Goal: Task Accomplishment & Management: Manage account settings

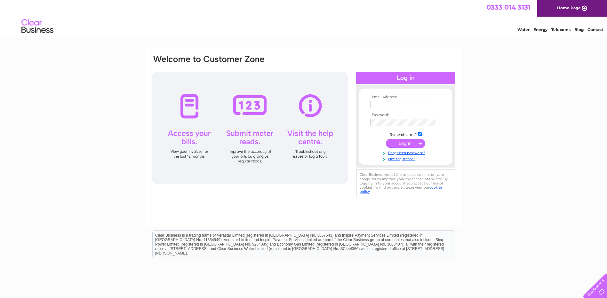
type input "gianfranco@brittonsol.co.uk"
click at [409, 141] on input "submit" at bounding box center [405, 143] width 39 height 9
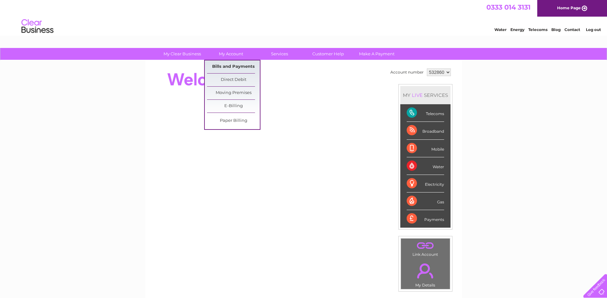
click at [237, 62] on link "Bills and Payments" at bounding box center [233, 66] width 53 height 13
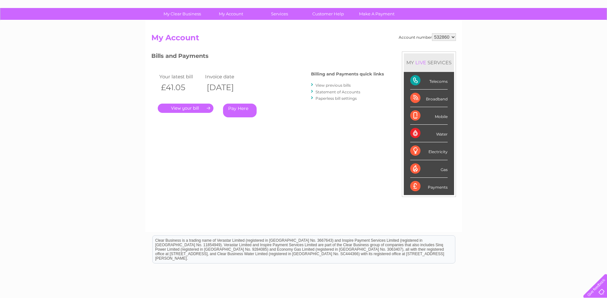
scroll to position [64, 0]
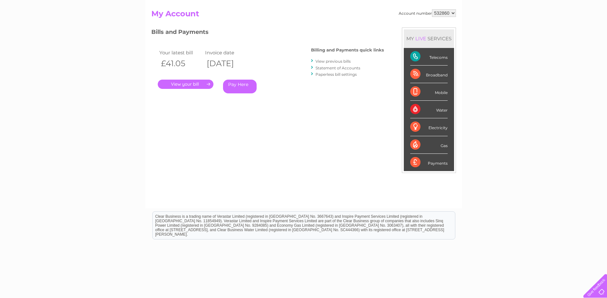
click at [187, 86] on link "." at bounding box center [186, 84] width 56 height 9
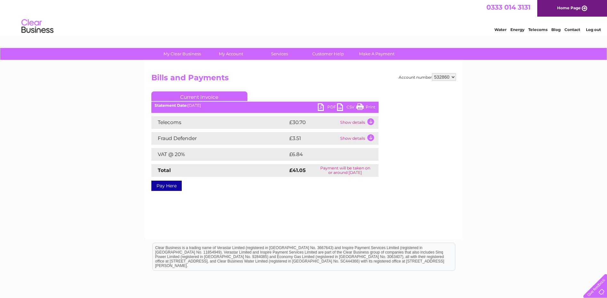
click at [328, 106] on link "PDF" at bounding box center [327, 107] width 19 height 9
